Goal: Task Accomplishment & Management: Use online tool/utility

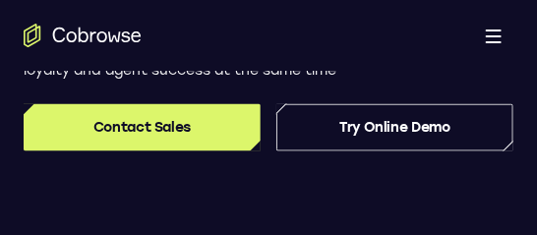
scroll to position [445, 0]
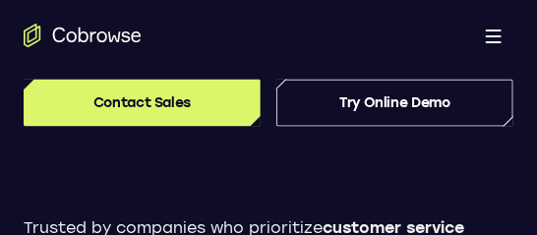
click at [301, 110] on link "Try Online Demo" at bounding box center [394, 103] width 237 height 47
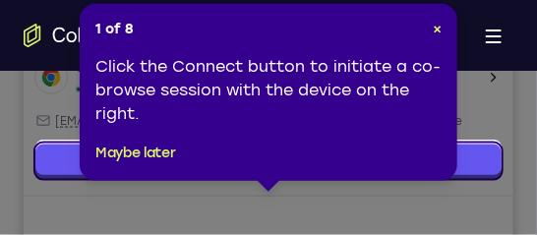
scroll to position [404, 0]
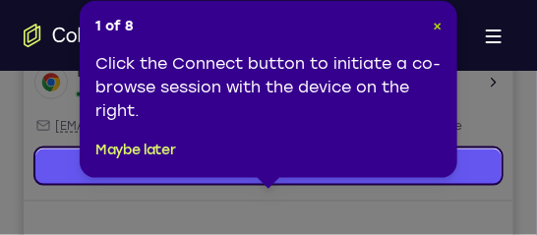
click at [438, 19] on span "×" at bounding box center [437, 26] width 9 height 17
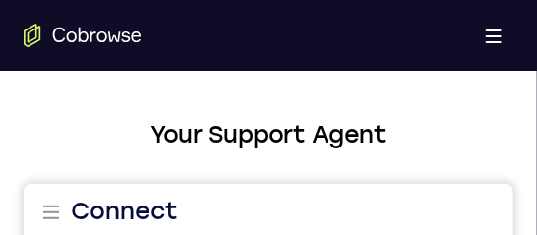
scroll to position [0, 0]
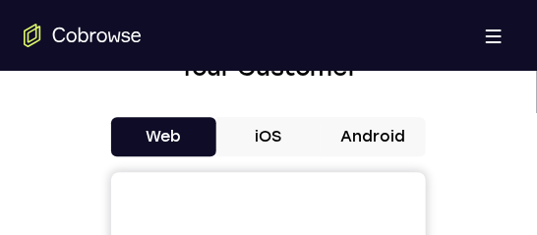
click at [382, 128] on button "Android" at bounding box center [372, 136] width 105 height 39
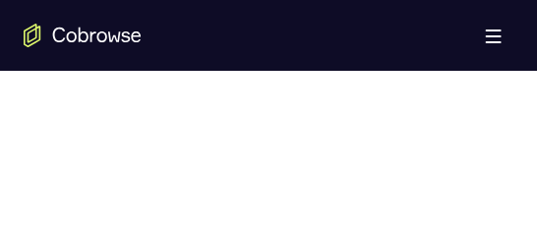
scroll to position [1242, 0]
click at [494, 183] on div at bounding box center [269, 120] width 490 height 605
